Goal: Transaction & Acquisition: Book appointment/travel/reservation

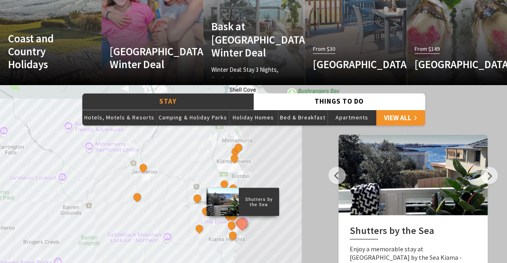
scroll to position [645, 0]
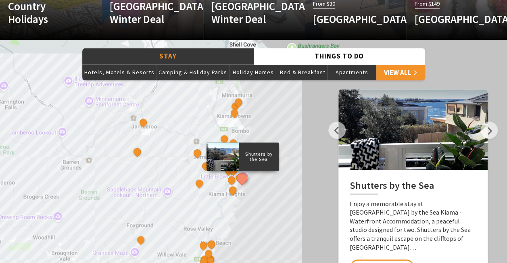
click at [244, 179] on button "See detail about Shutters by the Sea" at bounding box center [241, 178] width 15 height 15
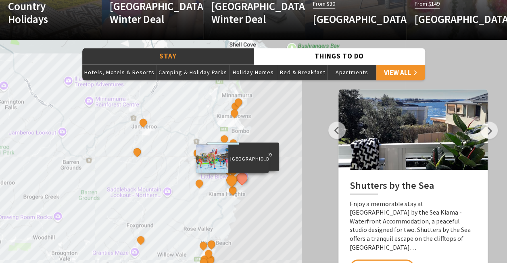
click at [231, 180] on button "See detail about BIG4 Easts Beach Holiday Park" at bounding box center [231, 180] width 15 height 15
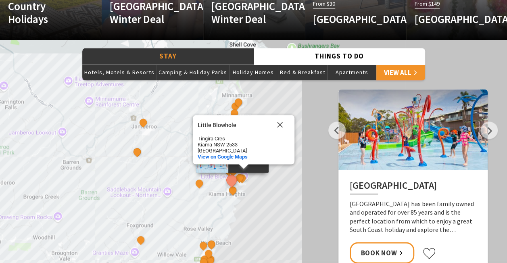
click at [282, 119] on button "Close" at bounding box center [279, 124] width 19 height 19
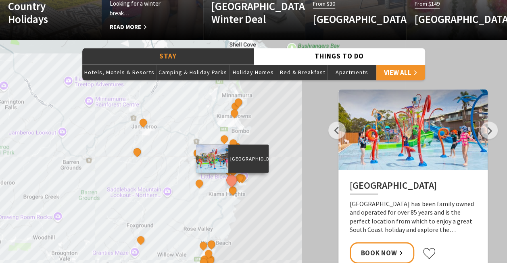
click at [137, 28] on span "Read More" at bounding box center [145, 27] width 70 height 10
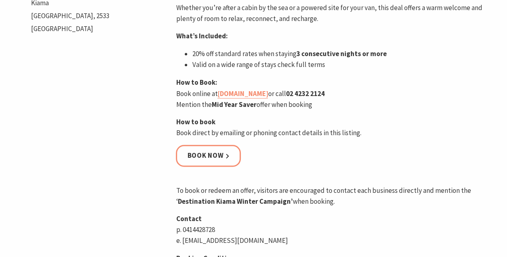
scroll to position [403, 0]
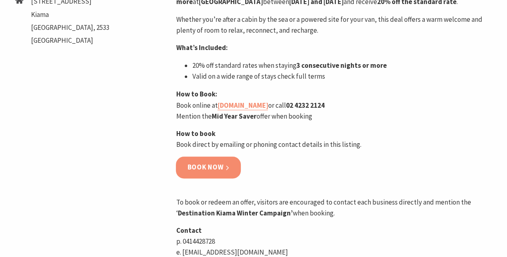
click at [212, 173] on link "Book now" at bounding box center [208, 166] width 65 height 21
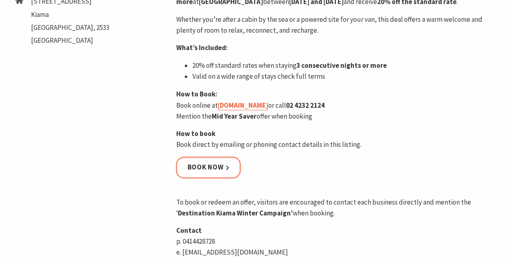
click at [260, 110] on link "eastsbeach.com.au" at bounding box center [242, 105] width 50 height 9
